Goal: Task Accomplishment & Management: Use online tool/utility

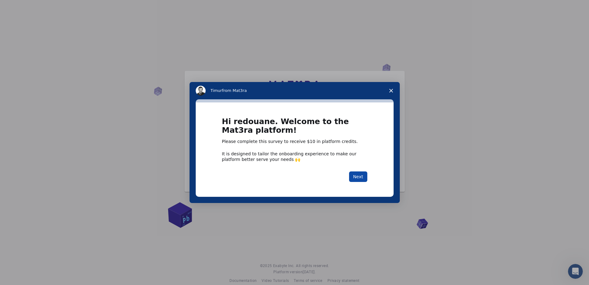
click at [358, 173] on button "Next" at bounding box center [358, 176] width 18 height 11
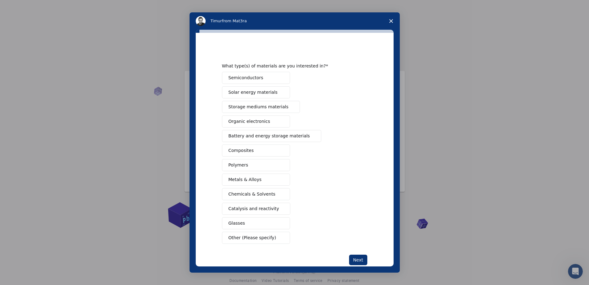
click at [392, 17] on span "Close survey" at bounding box center [391, 20] width 17 height 17
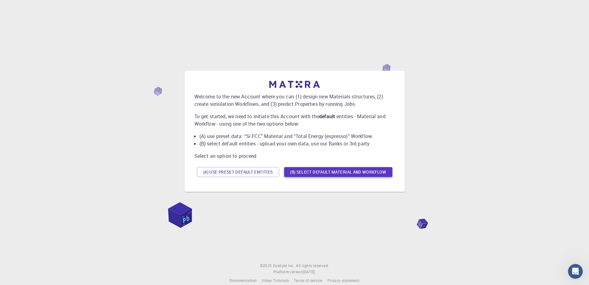
click at [356, 172] on button "(B) Select default material and workflow" at bounding box center [338, 172] width 108 height 10
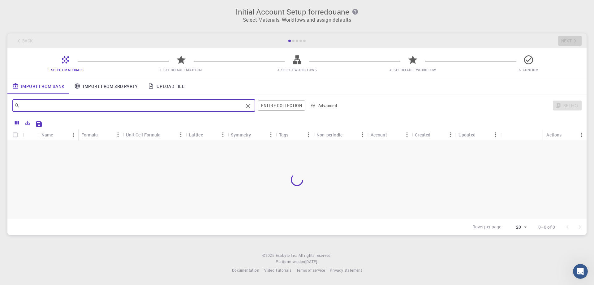
click at [217, 105] on input "text" at bounding box center [131, 105] width 223 height 9
paste input "[PERSON_NAME] office <[EMAIL_ADDRESS][DOMAIN_NAME]>"
type input "d"
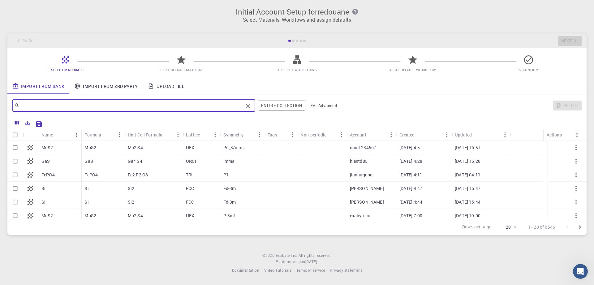
paste input "loremip dolor sita cons adi elitsed doe tempo incididun utlabore etdolo magn، a…"
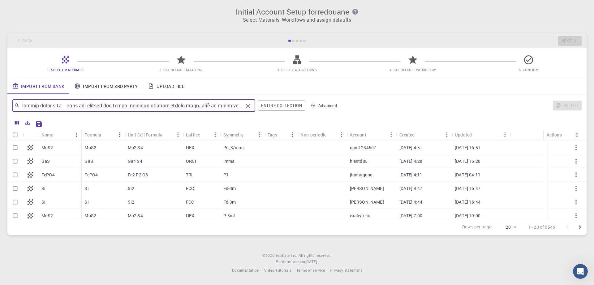
scroll to position [0, 2520]
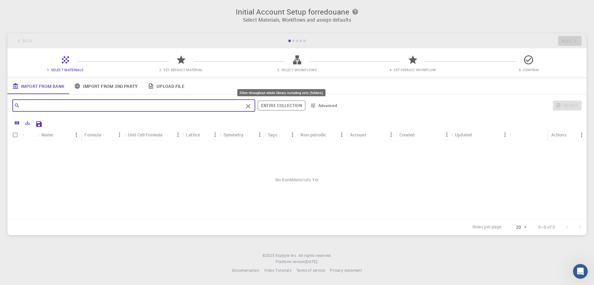
type input "loremip dolor sita cons adi elitsed doe tempo incididun utlabore etdolo magn، a…"
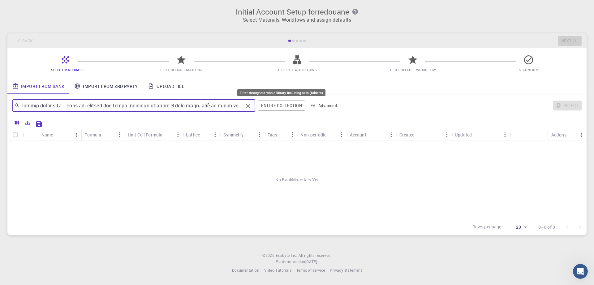
click at [287, 105] on button "Entire collection" at bounding box center [282, 106] width 48 height 10
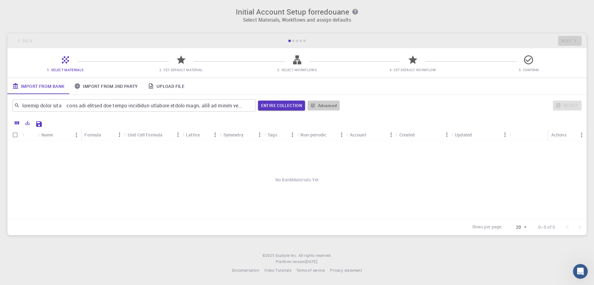
click at [327, 104] on button "Advanced" at bounding box center [323, 106] width 32 height 10
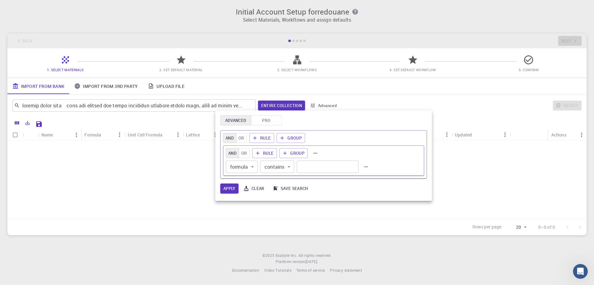
click at [189, 180] on div at bounding box center [297, 142] width 594 height 285
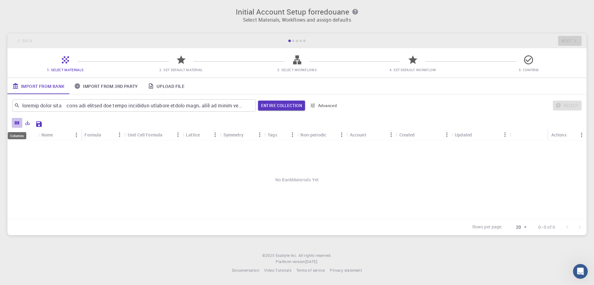
click at [17, 125] on icon "Columns" at bounding box center [17, 123] width 6 height 6
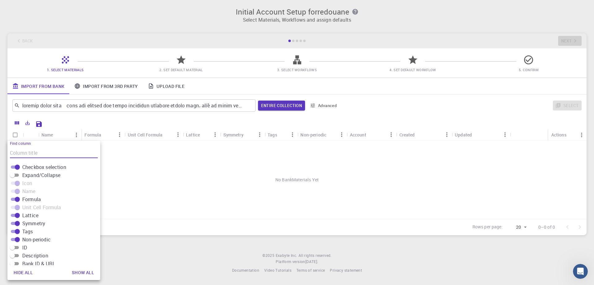
click at [180, 85] on link "Upload File" at bounding box center [166, 86] width 46 height 16
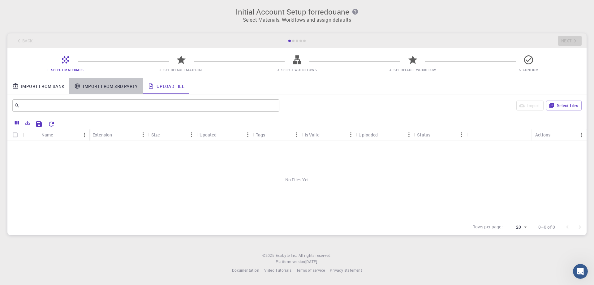
click at [113, 86] on link "Import From 3rd Party" at bounding box center [105, 86] width 73 height 16
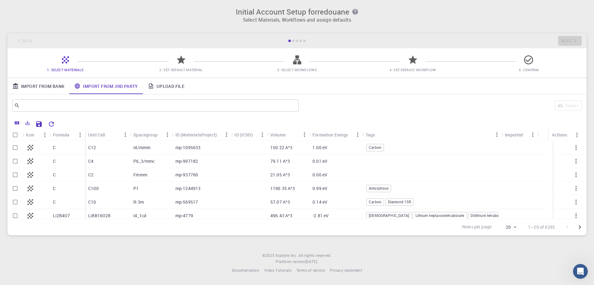
drag, startPoint x: 167, startPoint y: 181, endPoint x: 177, endPoint y: 86, distance: 95.2
click at [167, 180] on div "Fmmm" at bounding box center [151, 175] width 42 height 14
click at [238, 89] on div "Import From Bank Import From 3rd Party Upload File" at bounding box center [296, 86] width 579 height 16
click at [310, 102] on div "Import" at bounding box center [441, 105] width 281 height 15
click at [382, 103] on div "Import" at bounding box center [441, 105] width 281 height 15
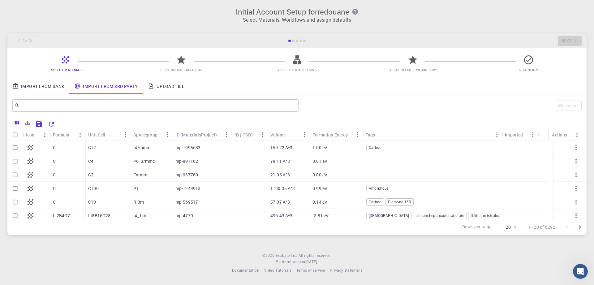
click at [177, 86] on link "Upload File" at bounding box center [166, 86] width 46 height 16
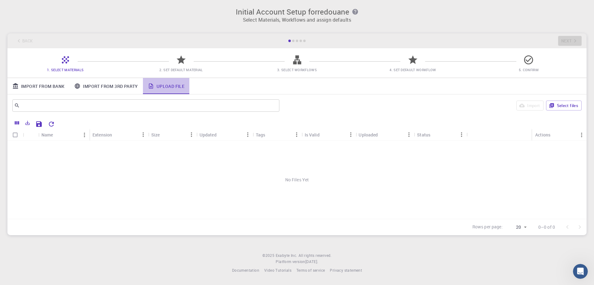
click at [177, 86] on link "Upload File" at bounding box center [166, 86] width 46 height 16
click at [562, 107] on button "Select files" at bounding box center [564, 106] width 36 height 10
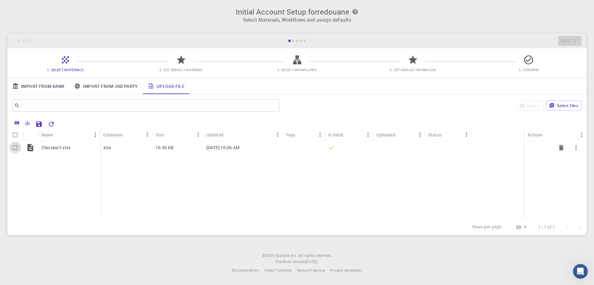
click at [15, 148] on input "Select row" at bounding box center [15, 148] width 12 height 12
checkbox input "true"
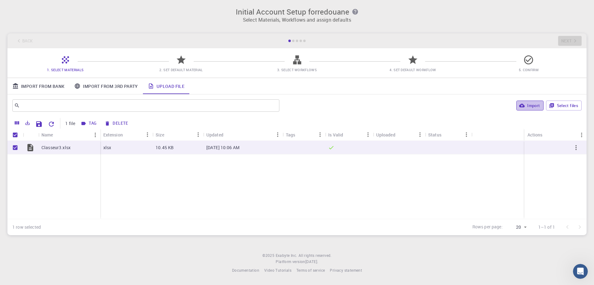
click at [532, 105] on button "Import" at bounding box center [529, 106] width 27 height 10
checkbox input "false"
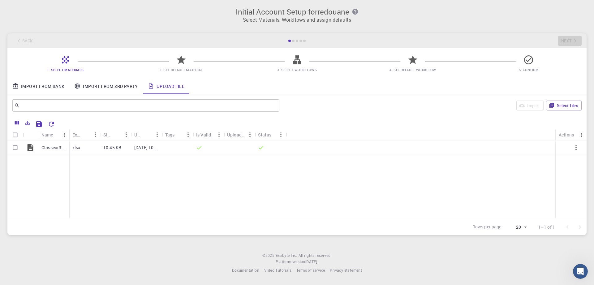
click at [56, 87] on link "Import From Bank" at bounding box center [38, 86] width 62 height 16
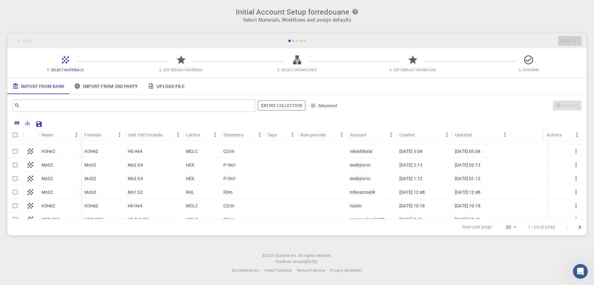
scroll to position [194, 0]
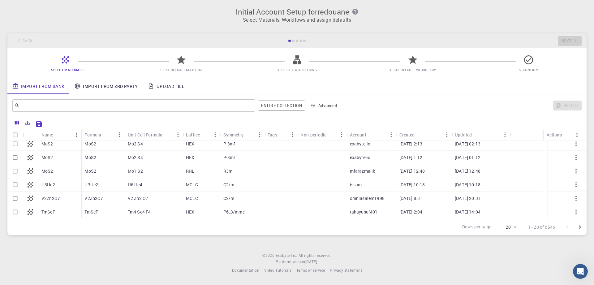
click at [577, 227] on icon "Go to next page" at bounding box center [579, 226] width 7 height 7
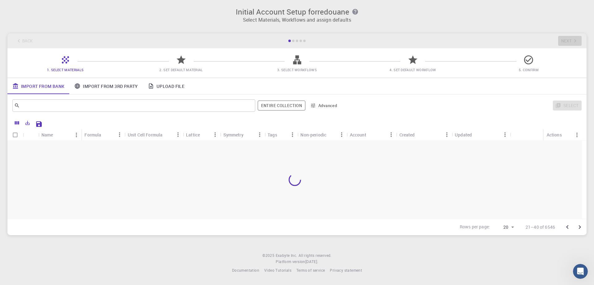
scroll to position [0, 0]
